Goal: Task Accomplishment & Management: Use online tool/utility

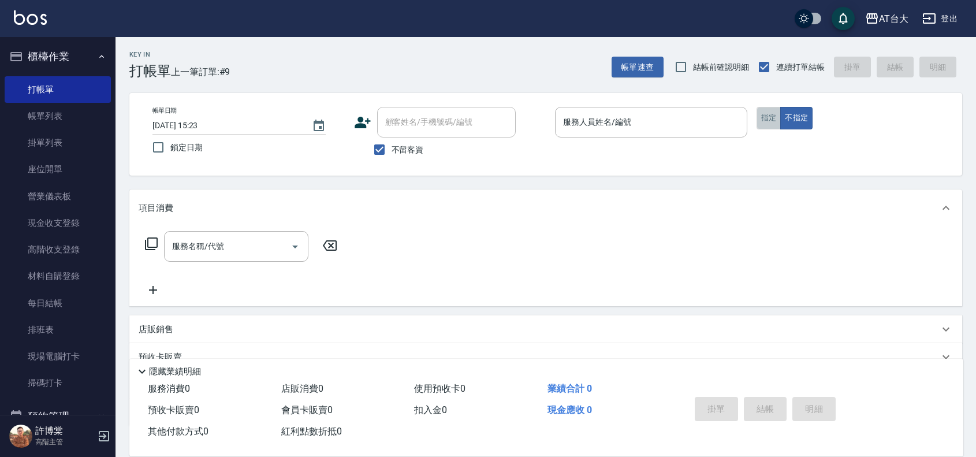
click at [771, 118] on button "指定" at bounding box center [768, 118] width 25 height 23
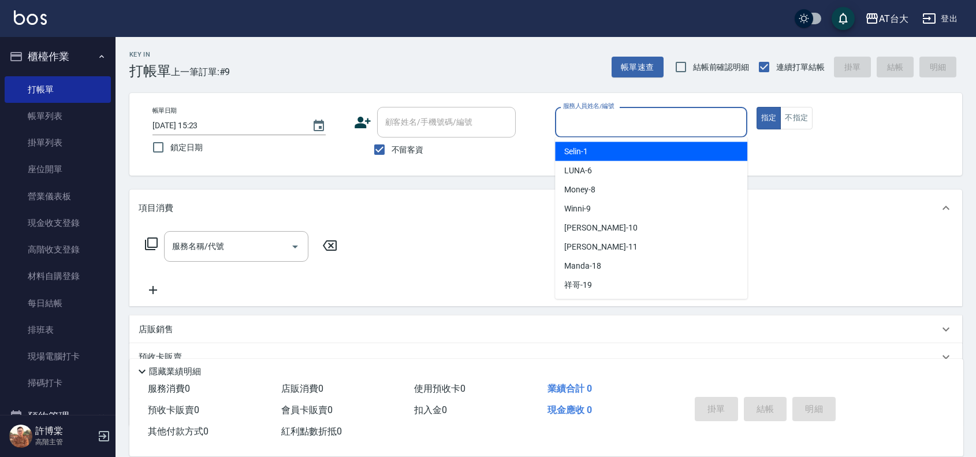
click at [679, 119] on input "服務人員姓名/編號" at bounding box center [651, 122] width 182 height 20
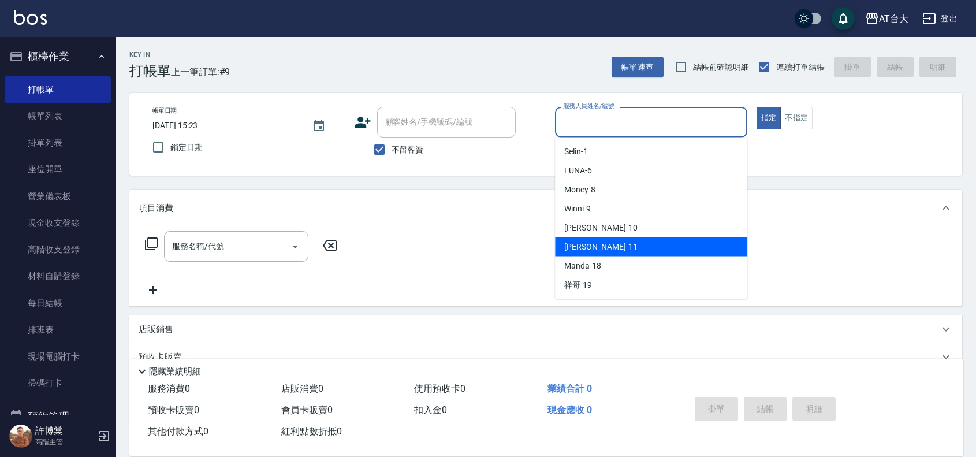
click at [612, 249] on div "[PERSON_NAME] -11" at bounding box center [651, 246] width 192 height 19
type input "[PERSON_NAME]-11"
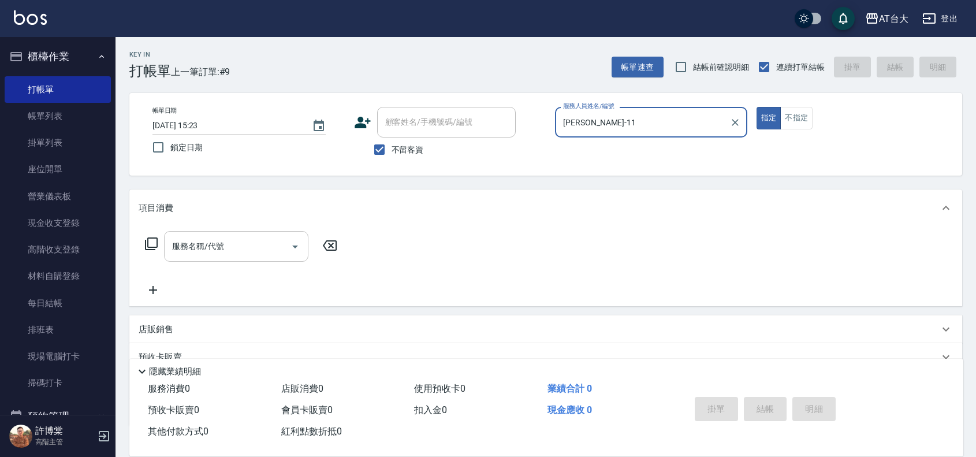
click at [223, 251] on input "服務名稱/代號" at bounding box center [227, 246] width 117 height 20
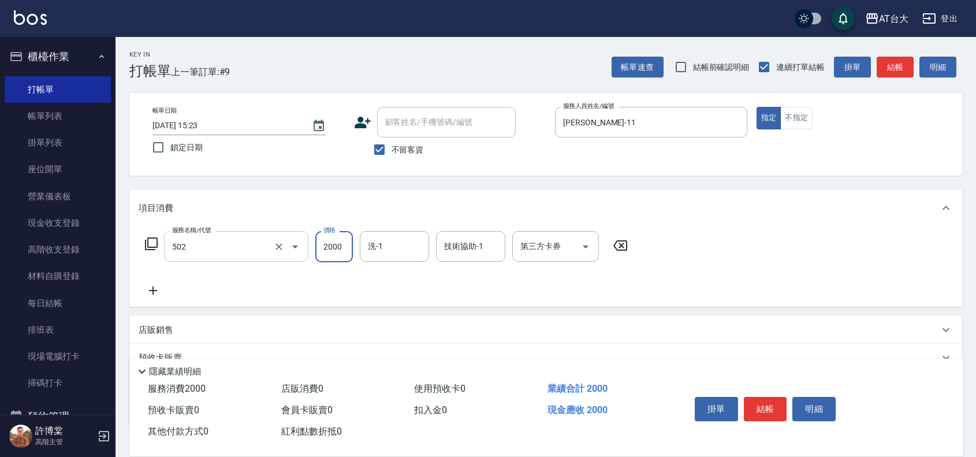
type input "染髮2000以上(502)"
type input "3200"
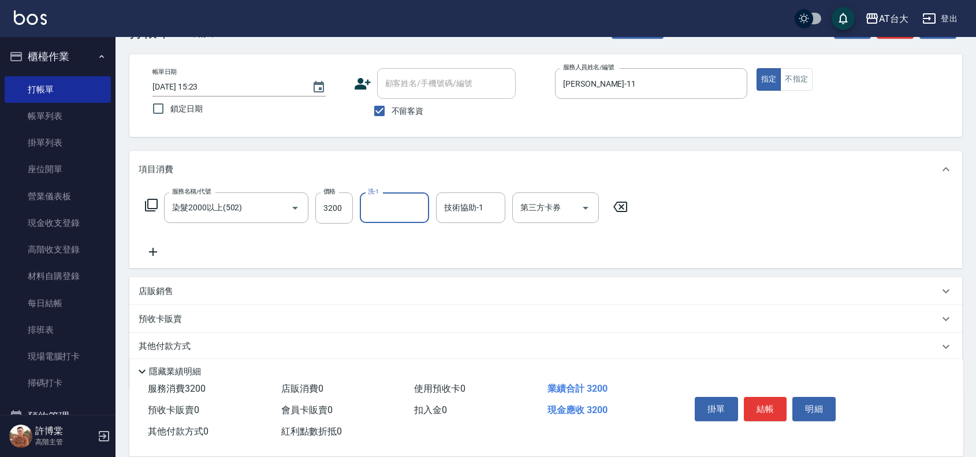
scroll to position [72, 0]
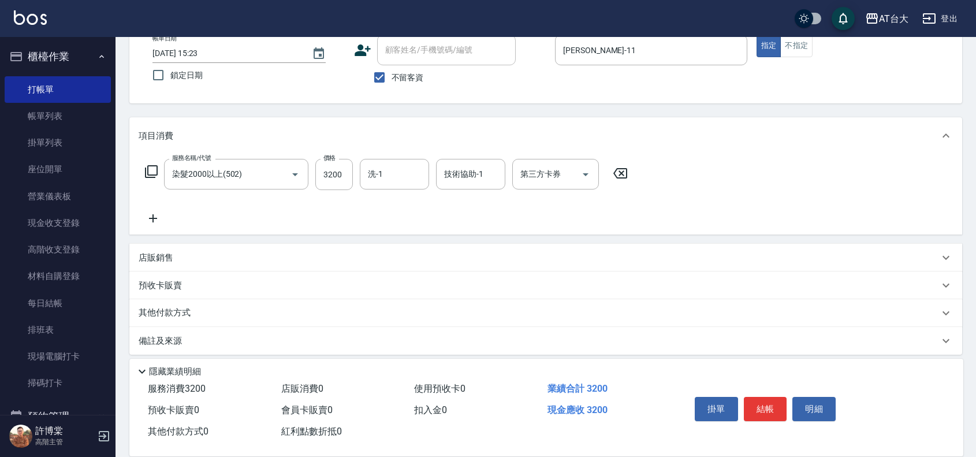
click at [231, 253] on div "店販銷售" at bounding box center [539, 258] width 800 height 12
click at [194, 298] on input "服務人員姓名/編號" at bounding box center [182, 300] width 76 height 20
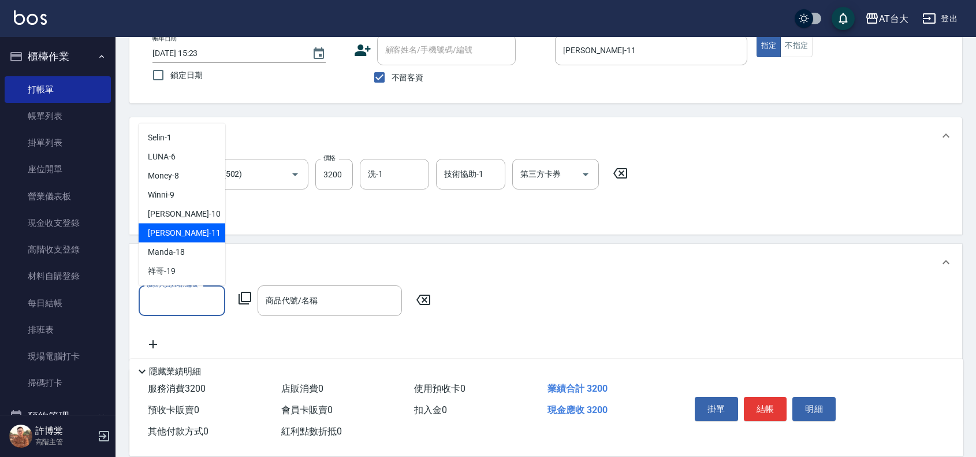
click at [185, 224] on div "[PERSON_NAME] -11" at bounding box center [182, 232] width 87 height 19
type input "[PERSON_NAME]-11"
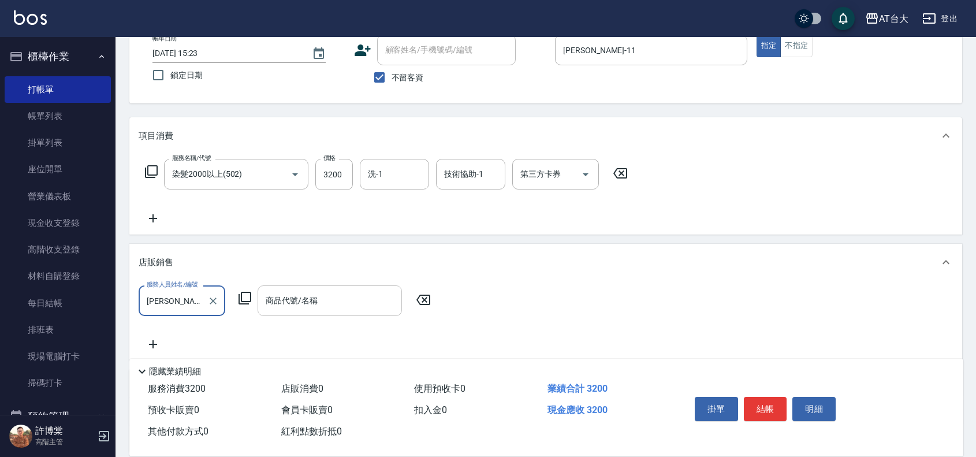
click at [281, 300] on div "商品代號/名稱 商品代號/名稱" at bounding box center [329, 300] width 144 height 31
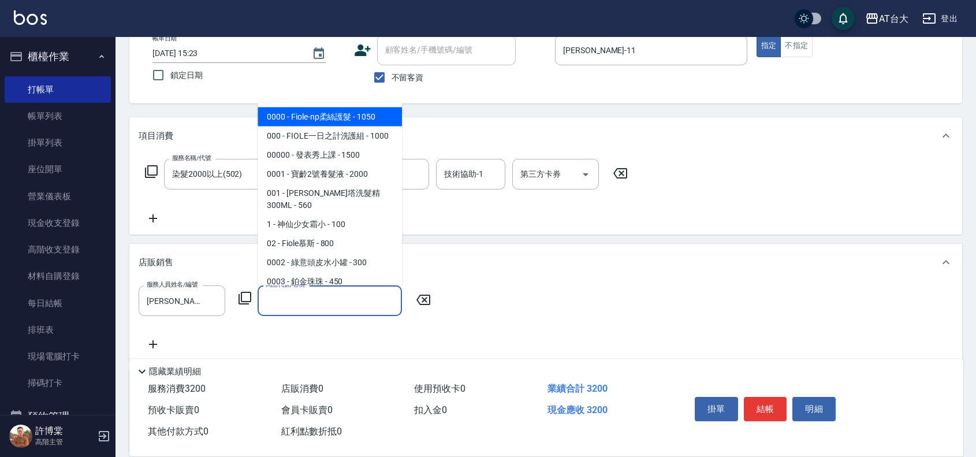
type input "ㄩ"
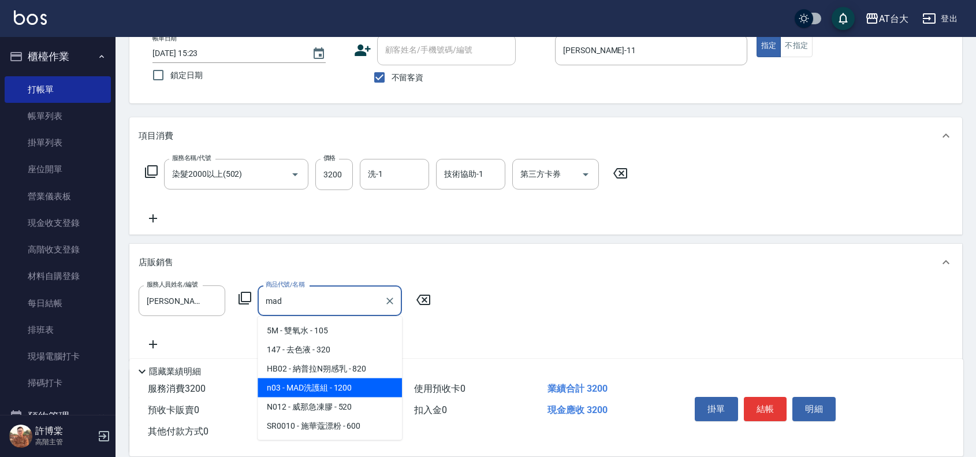
click at [338, 387] on span "n03 - MAD洗護組 - 1200" at bounding box center [329, 387] width 144 height 19
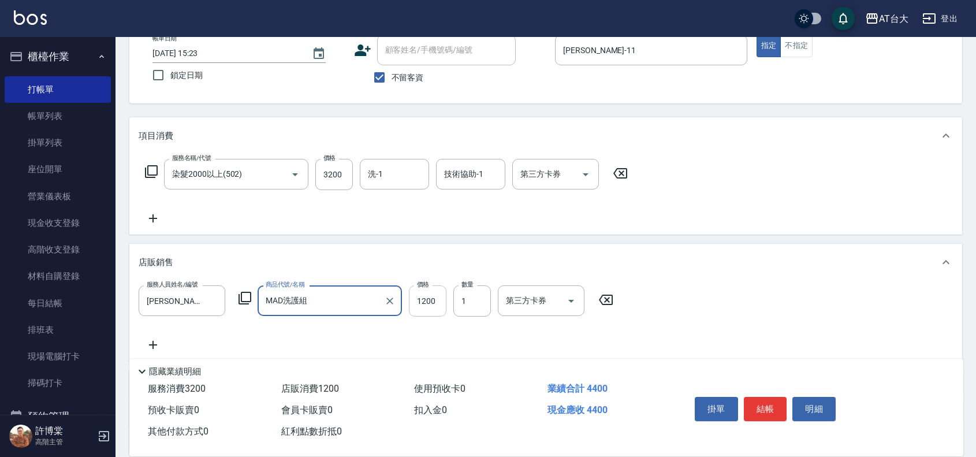
type input "MAD洗護組"
click at [429, 309] on input "1200" at bounding box center [428, 300] width 38 height 31
type input "899"
click at [676, 299] on div "服務人員姓名/編號 [PERSON_NAME]-11 服務人員姓名/編號 商品代號/名稱 MAD洗護組 商品代號/名稱 價格 899 價格 數量 1 數量 第…" at bounding box center [546, 318] width 814 height 66
click at [760, 406] on button "結帳" at bounding box center [765, 409] width 43 height 24
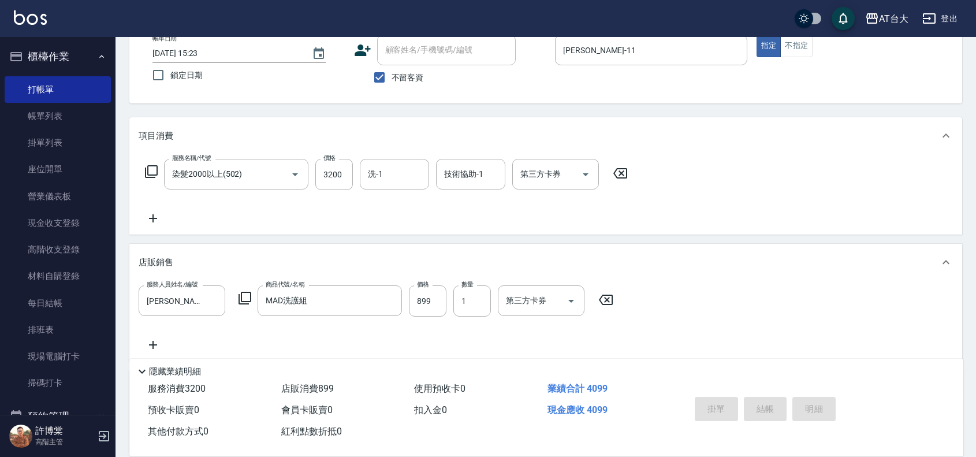
type input "[DATE] 15:57"
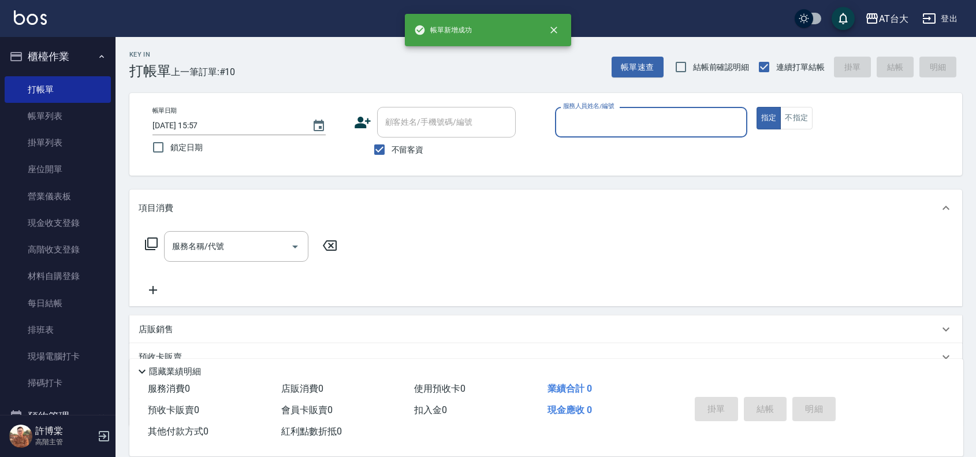
click at [633, 133] on div "服務人員姓名/編號" at bounding box center [651, 122] width 192 height 31
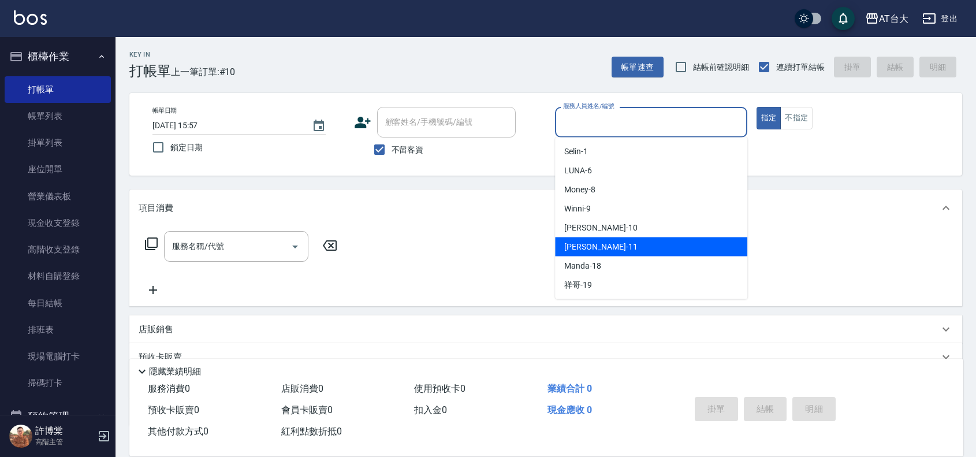
drag, startPoint x: 592, startPoint y: 244, endPoint x: 558, endPoint y: 236, distance: 35.1
click at [593, 244] on span "[PERSON_NAME] -11" at bounding box center [600, 247] width 73 height 12
type input "[PERSON_NAME]-11"
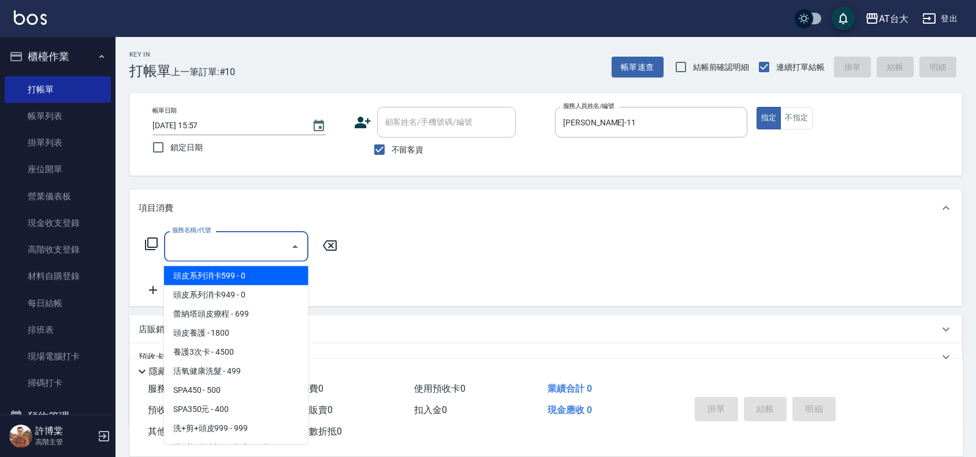
click at [233, 249] on input "服務名稱/代號" at bounding box center [227, 246] width 117 height 20
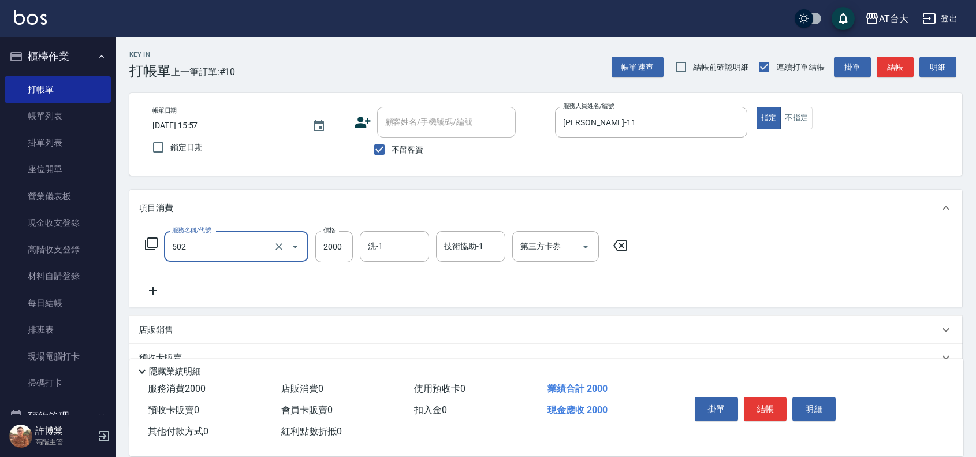
type input "染髮2000以上(502)"
type input "3900"
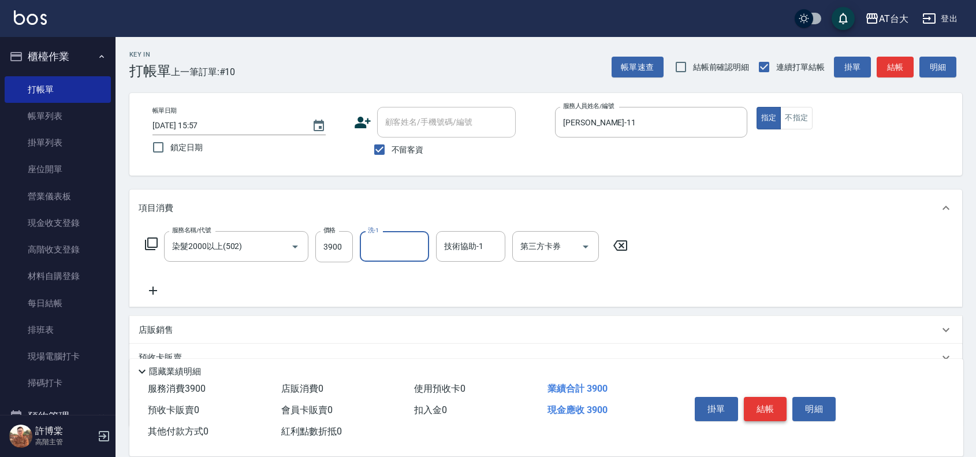
click at [759, 400] on button "結帳" at bounding box center [765, 409] width 43 height 24
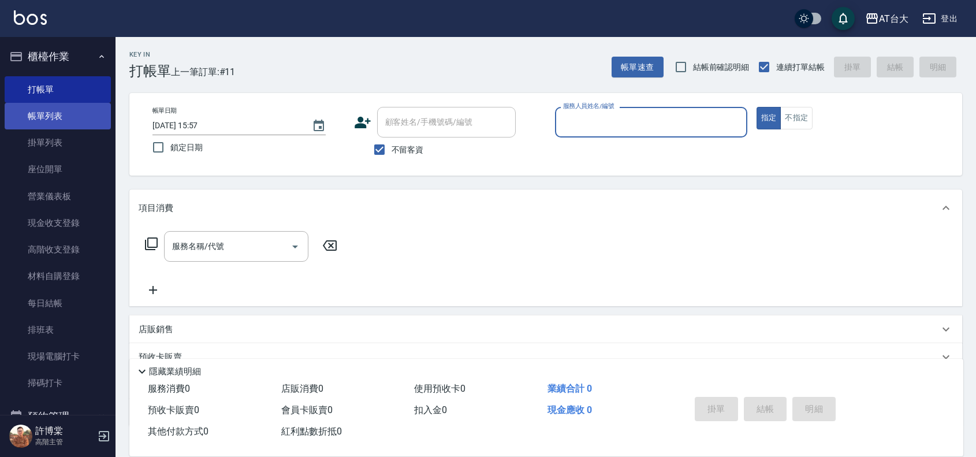
click at [44, 115] on link "帳單列表" at bounding box center [58, 116] width 106 height 27
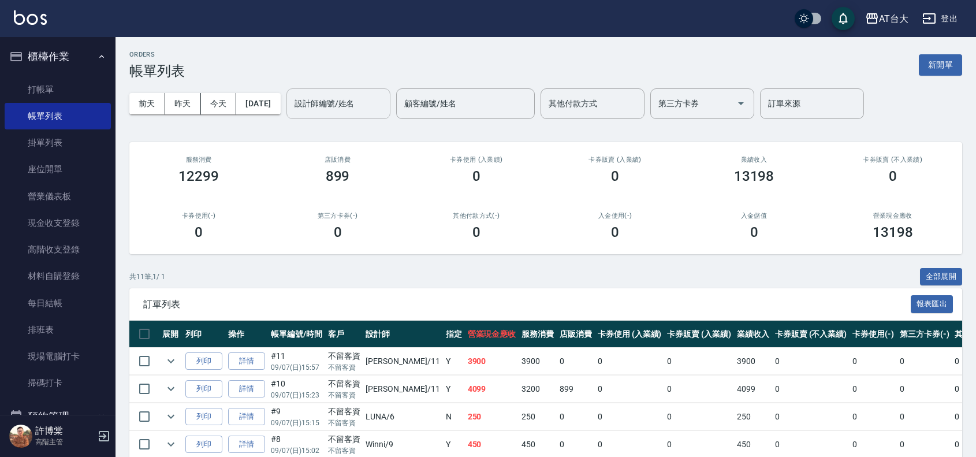
click at [346, 104] on input "設計師編號/姓名" at bounding box center [339, 104] width 94 height 20
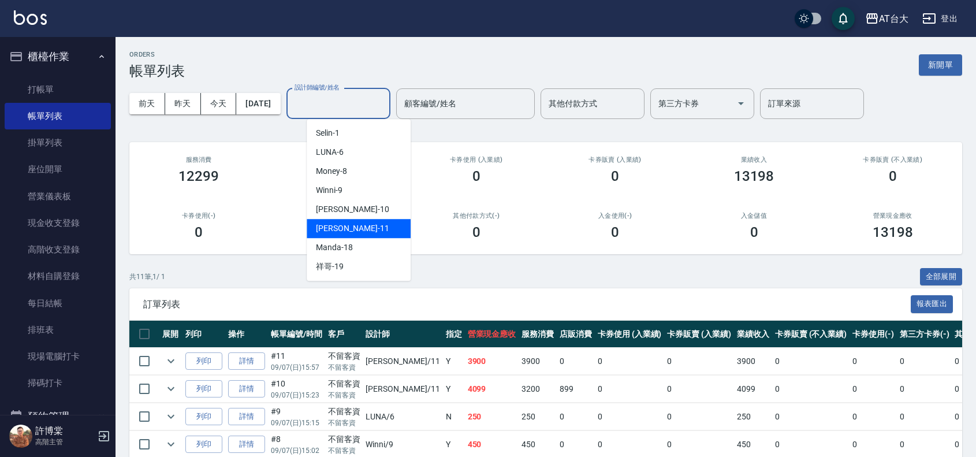
click at [383, 229] on div "[PERSON_NAME] -11" at bounding box center [359, 228] width 104 height 19
type input "[PERSON_NAME]-11"
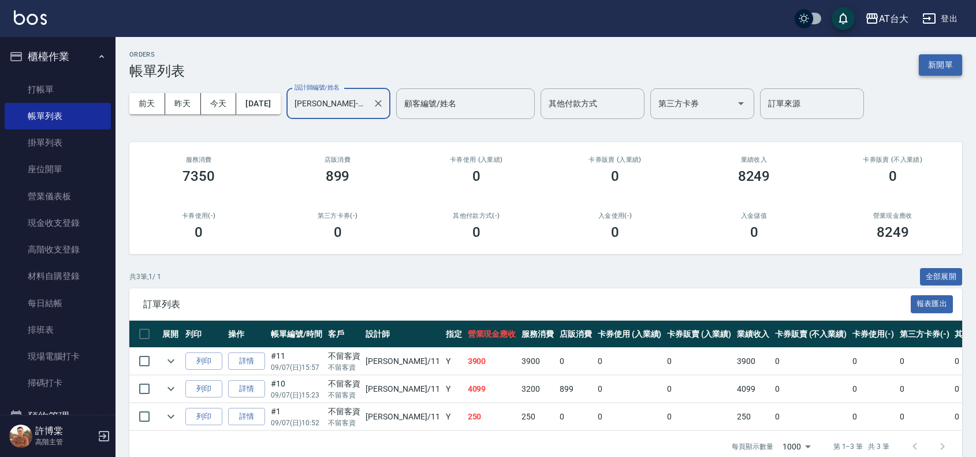
click at [926, 62] on button "新開單" at bounding box center [939, 64] width 43 height 21
